Goal: Task Accomplishment & Management: Manage account settings

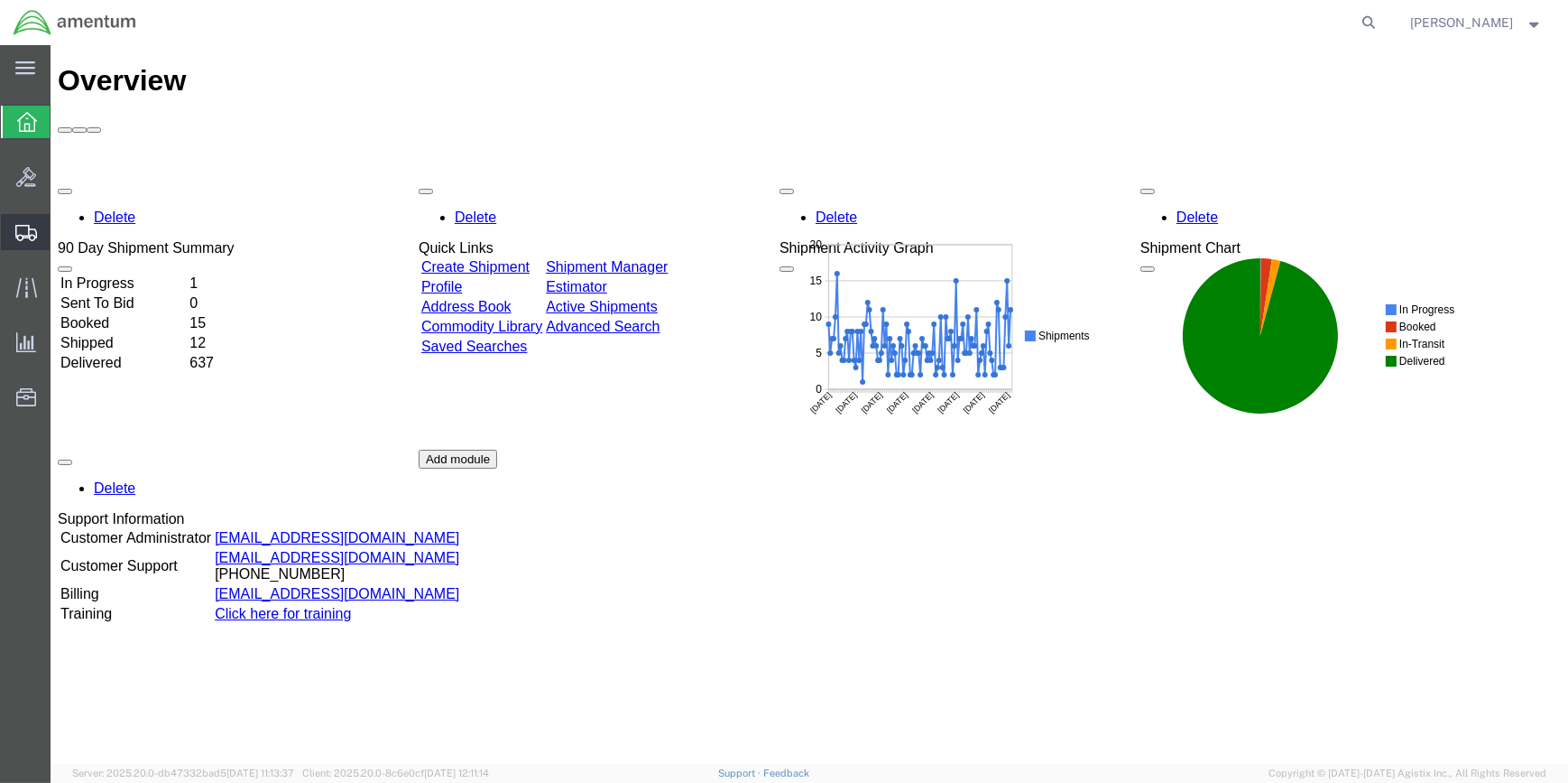
click at [0, 0] on span "Shipment Manager" at bounding box center [0, 0] width 0 height 0
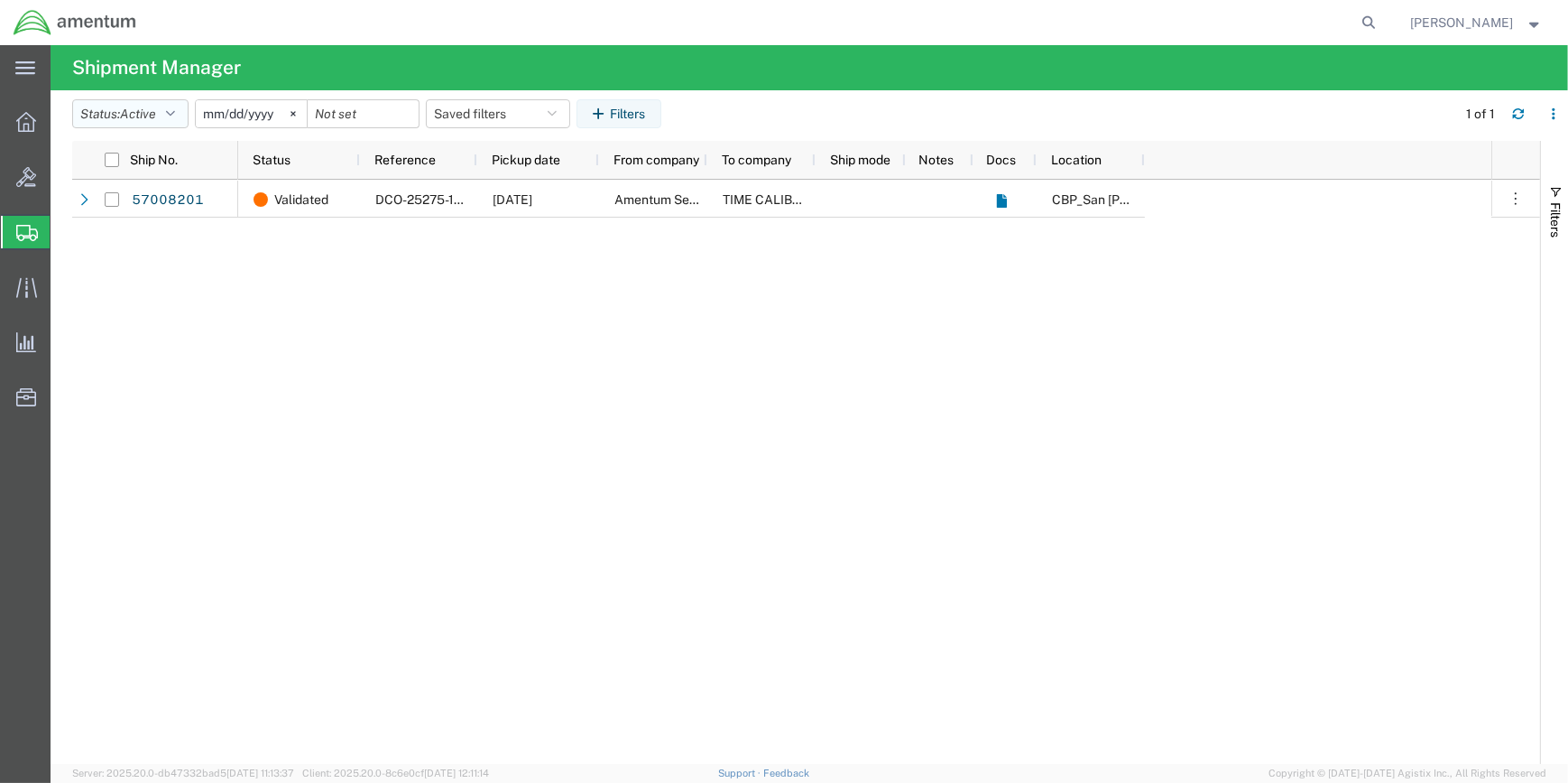
click at [175, 107] on icon "button" at bounding box center [170, 114] width 9 height 13
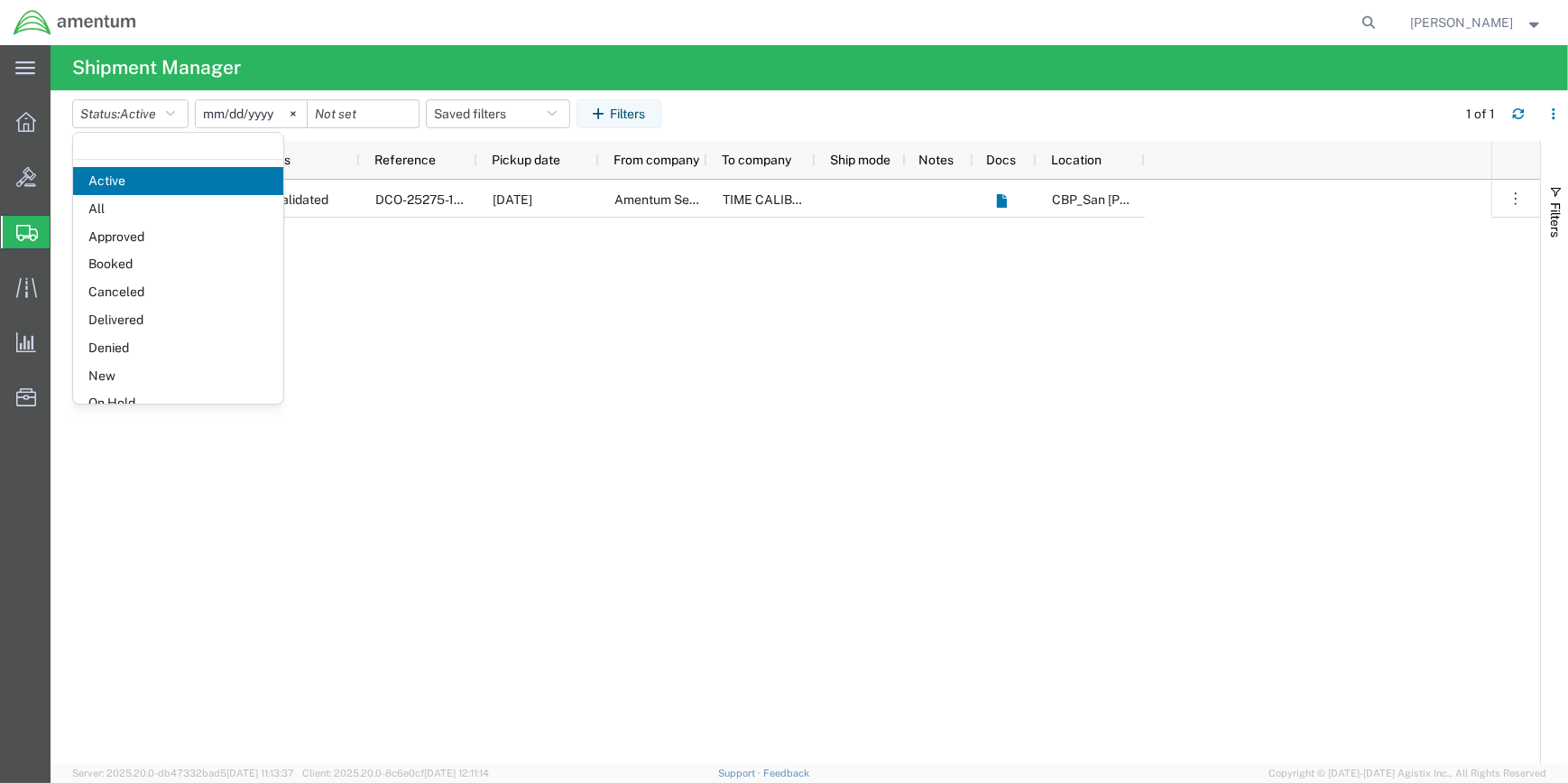
click at [137, 262] on span "Booked" at bounding box center [177, 264] width 210 height 28
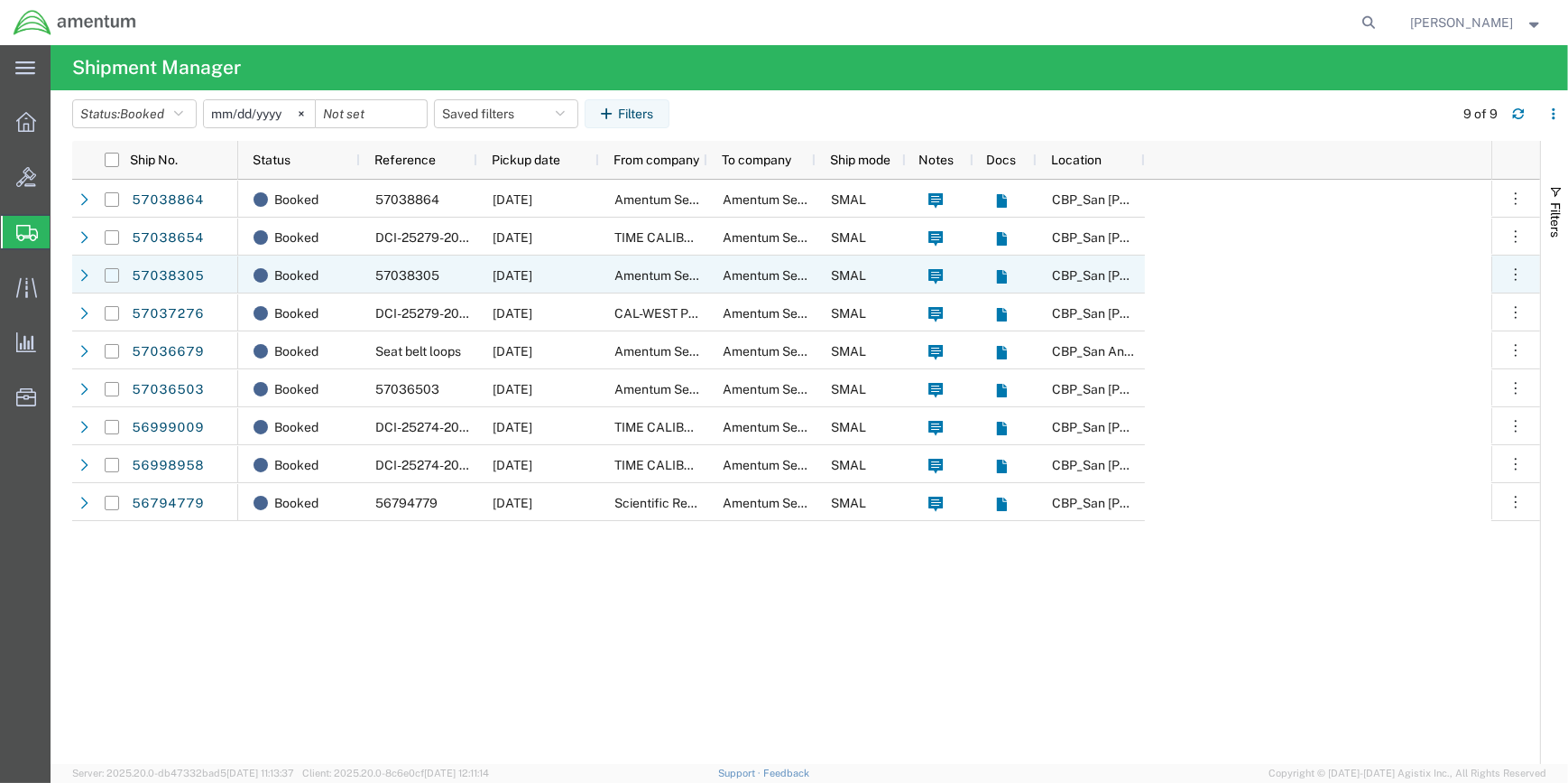
click at [113, 272] on input "Press Space to toggle row selection (unchecked)" at bounding box center [112, 275] width 15 height 15
checkbox input "true"
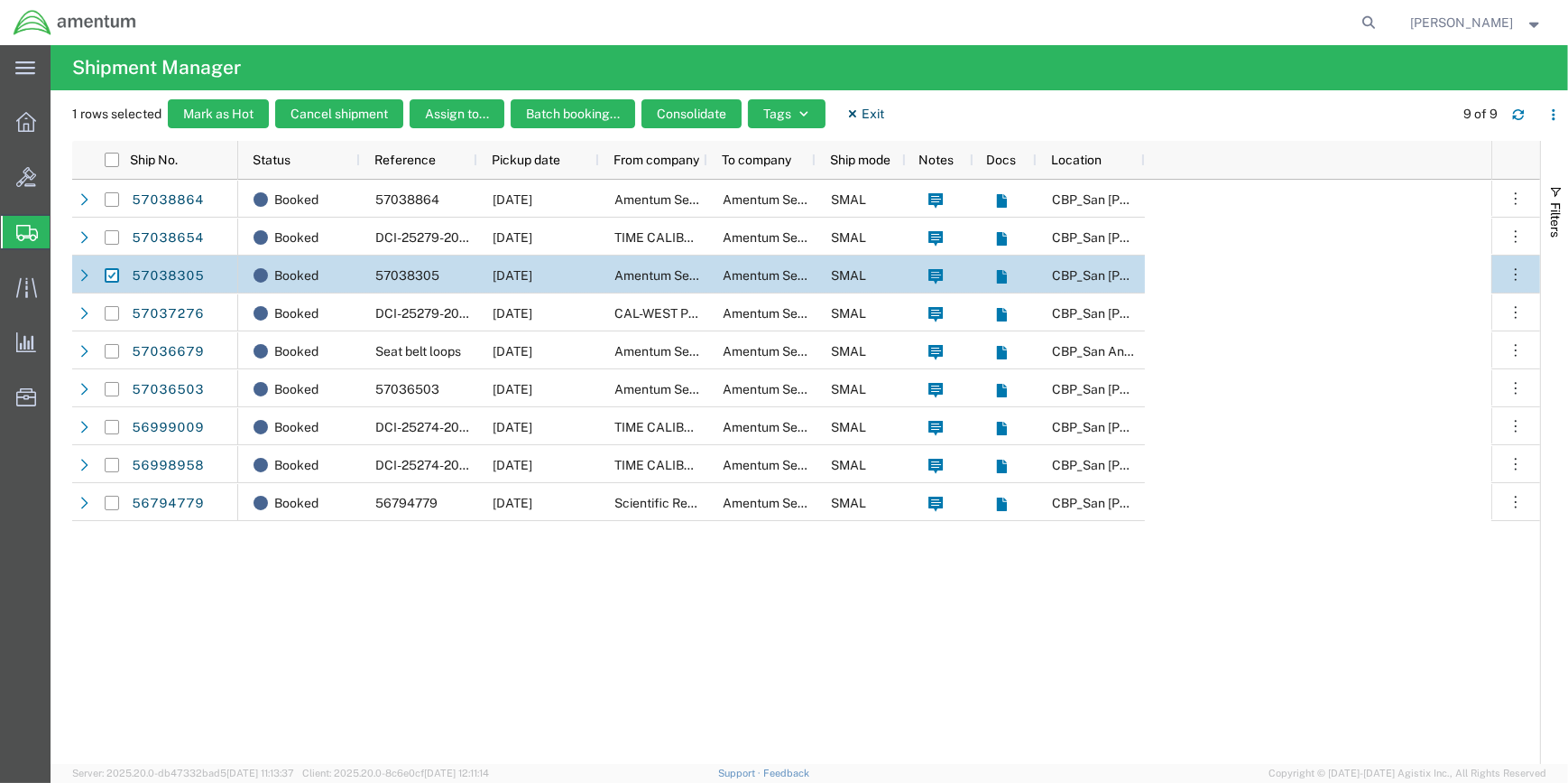
drag, startPoint x: 1511, startPoint y: 273, endPoint x: 1484, endPoint y: 273, distance: 27.0
click at [1510, 273] on icon "button" at bounding box center [1516, 274] width 18 height 18
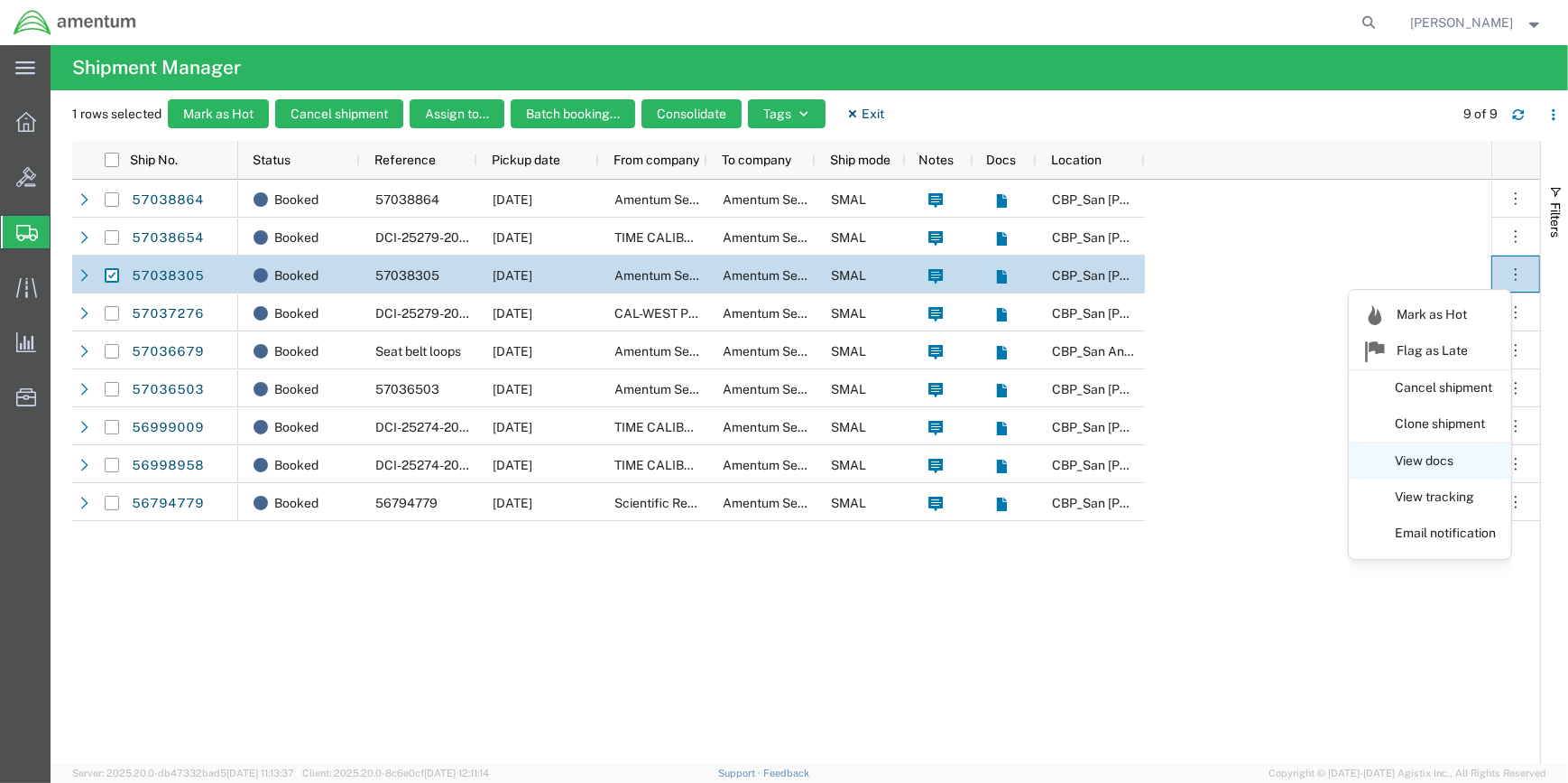
click at [1408, 457] on link "View docs" at bounding box center [1430, 462] width 160 height 33
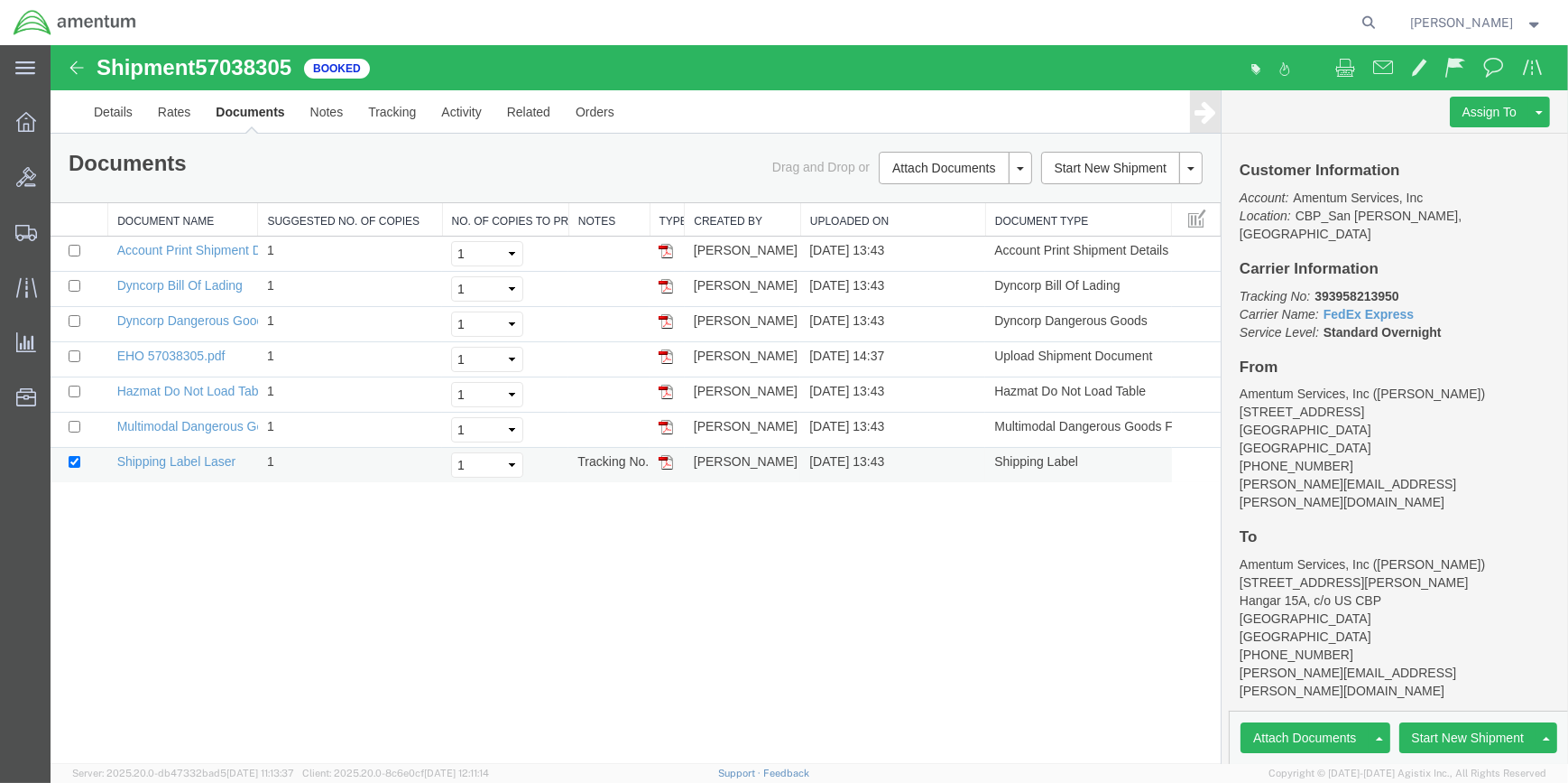
click at [666, 458] on img at bounding box center [666, 463] width 15 height 15
